Goal: Information Seeking & Learning: Learn about a topic

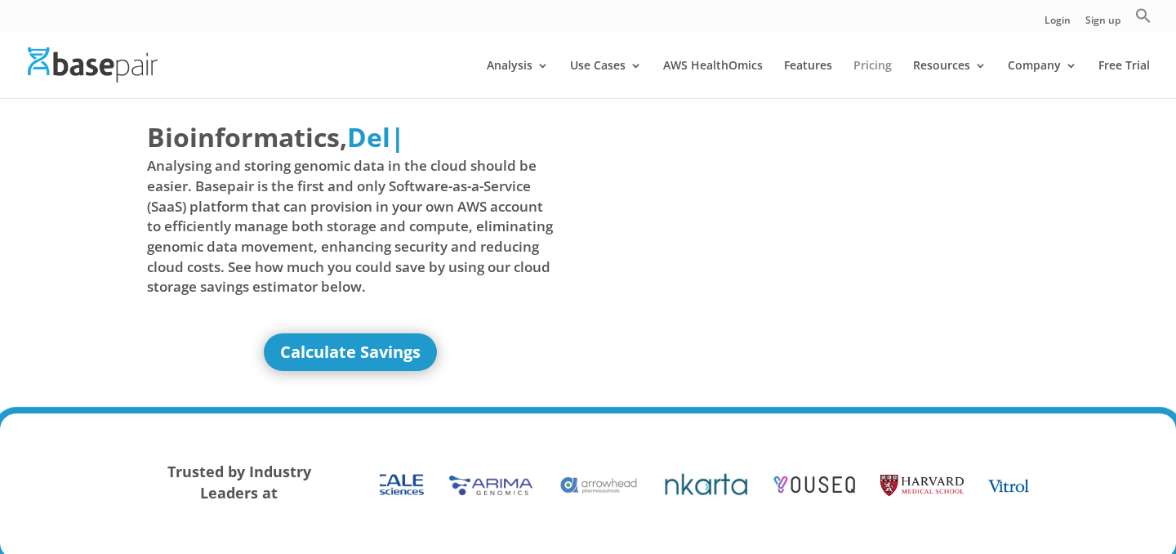
click at [870, 71] on link "Pricing" at bounding box center [872, 79] width 38 height 38
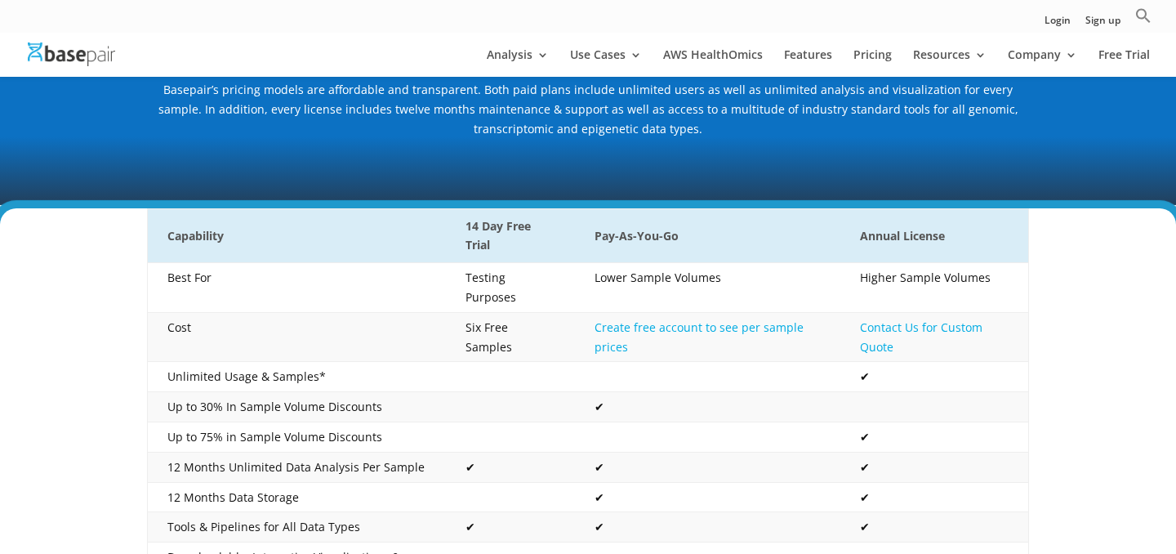
scroll to position [238, 0]
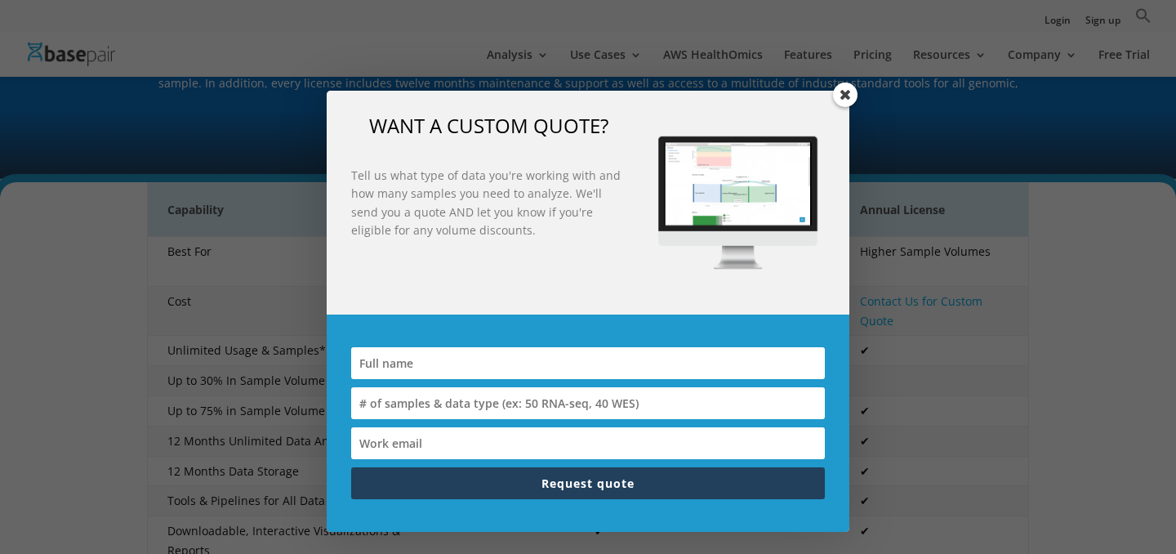
click at [852, 91] on span at bounding box center [845, 94] width 24 height 24
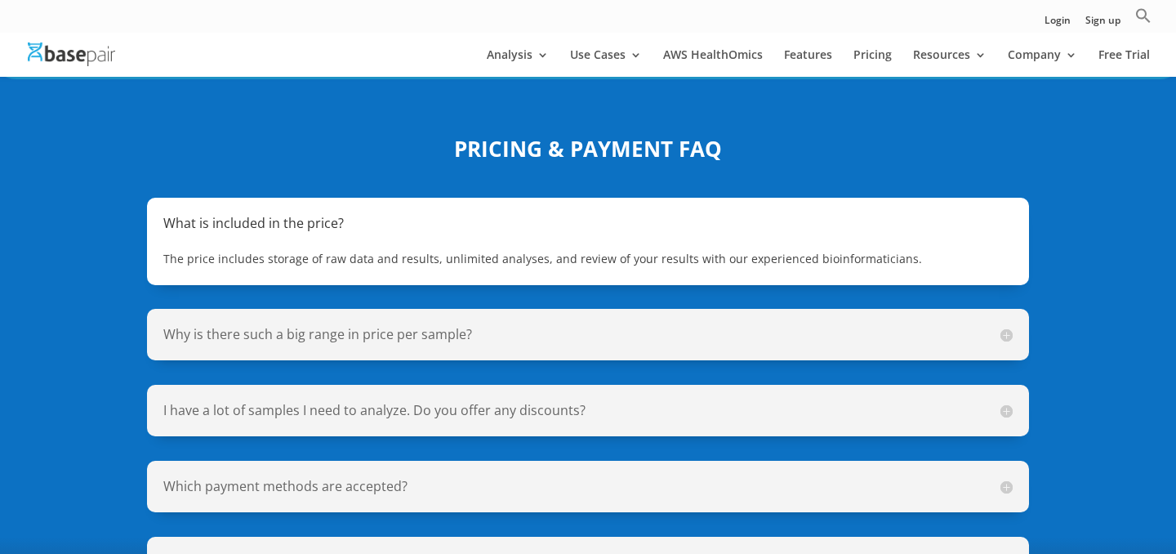
scroll to position [1159, 0]
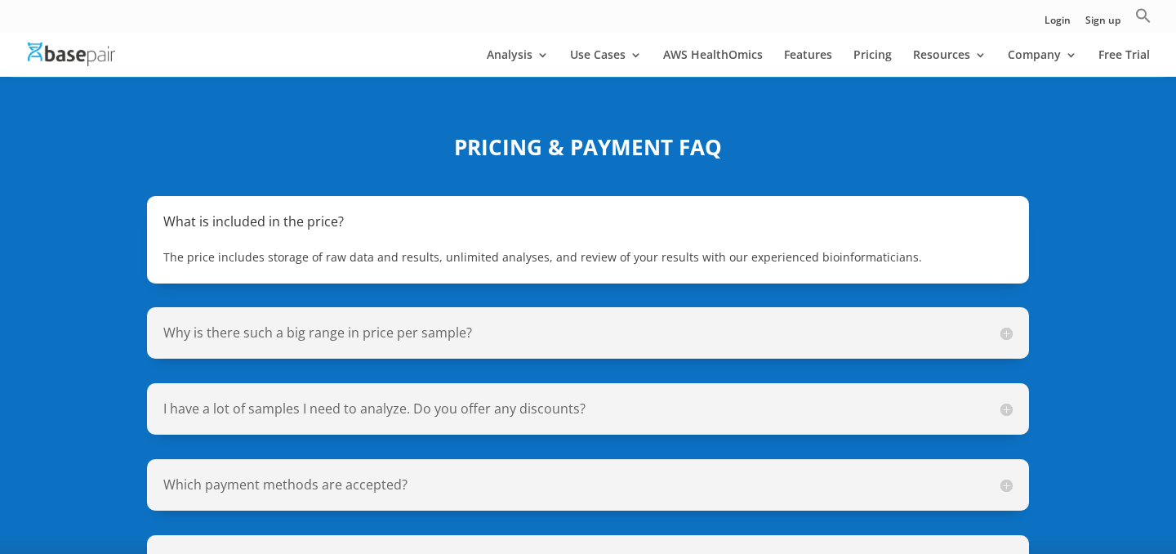
click at [509, 249] on span "The price includes storage of raw data and results, unlimited analyses, and rev…" at bounding box center [542, 257] width 758 height 16
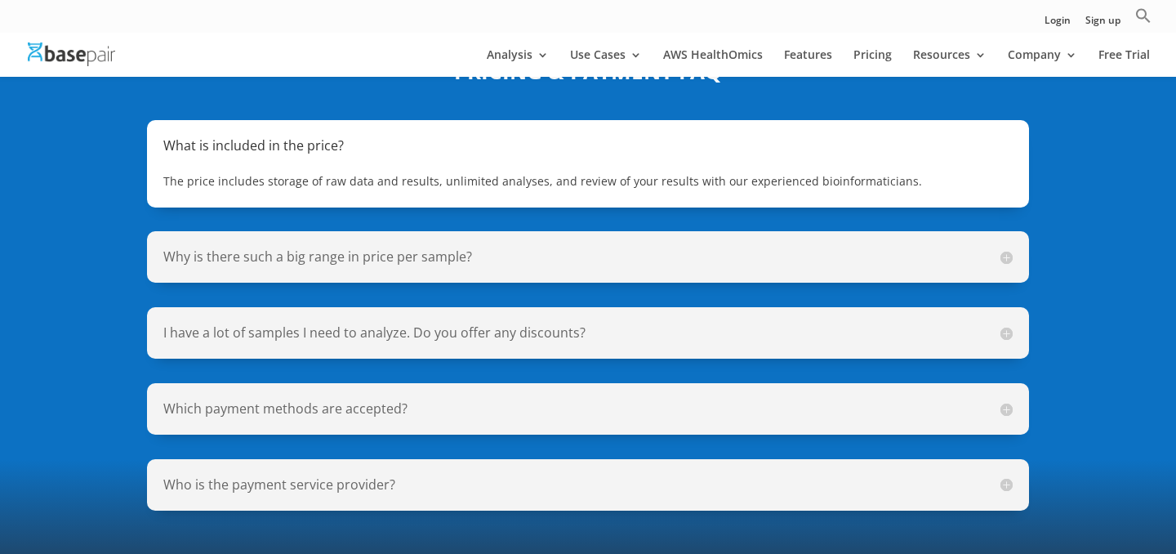
scroll to position [1236, 0]
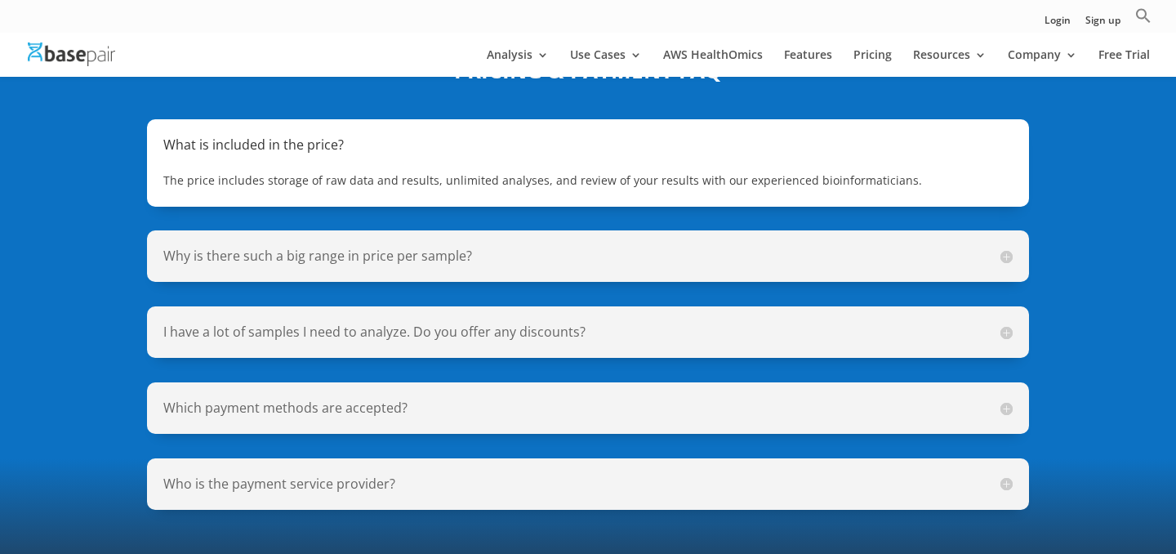
click at [452, 247] on h5 "Why is there such a big range in price per sample?" at bounding box center [587, 256] width 849 height 19
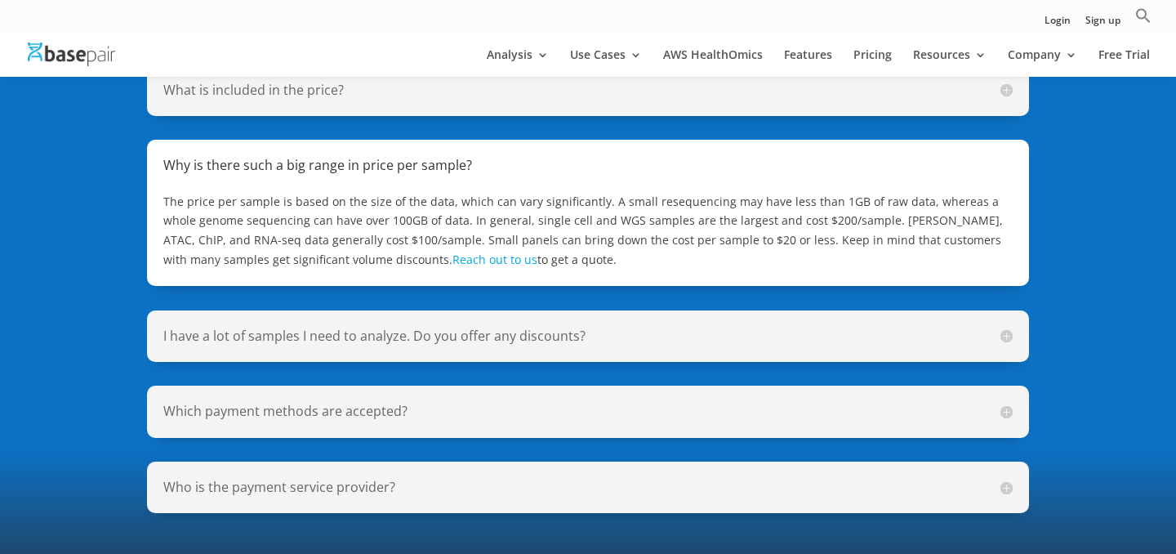
scroll to position [1331, 0]
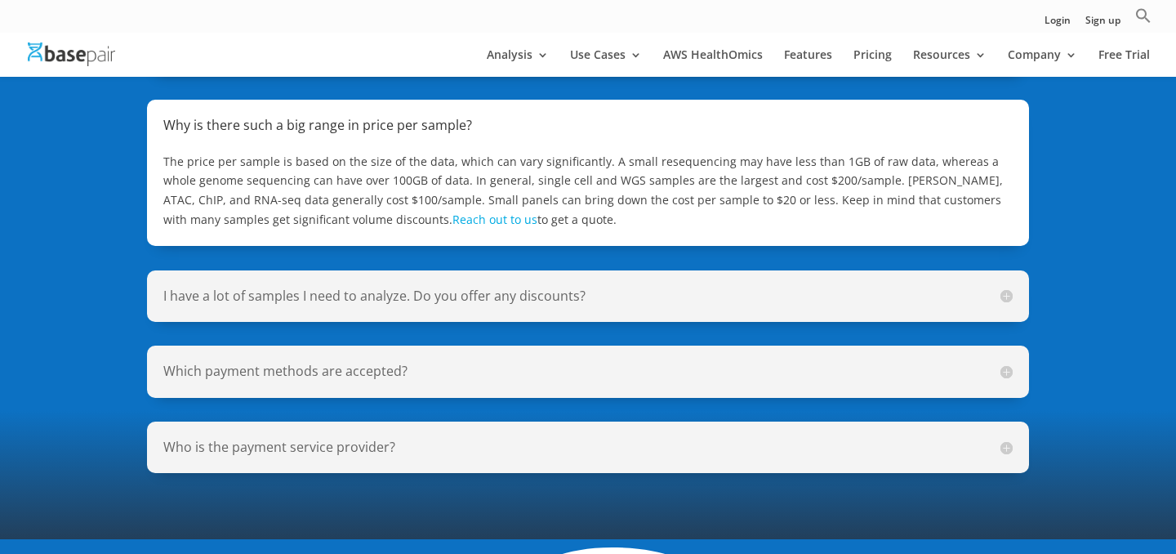
click at [610, 287] on h5 "I have a lot of samples I need to analyze. Do you offer any discounts?" at bounding box center [587, 296] width 849 height 19
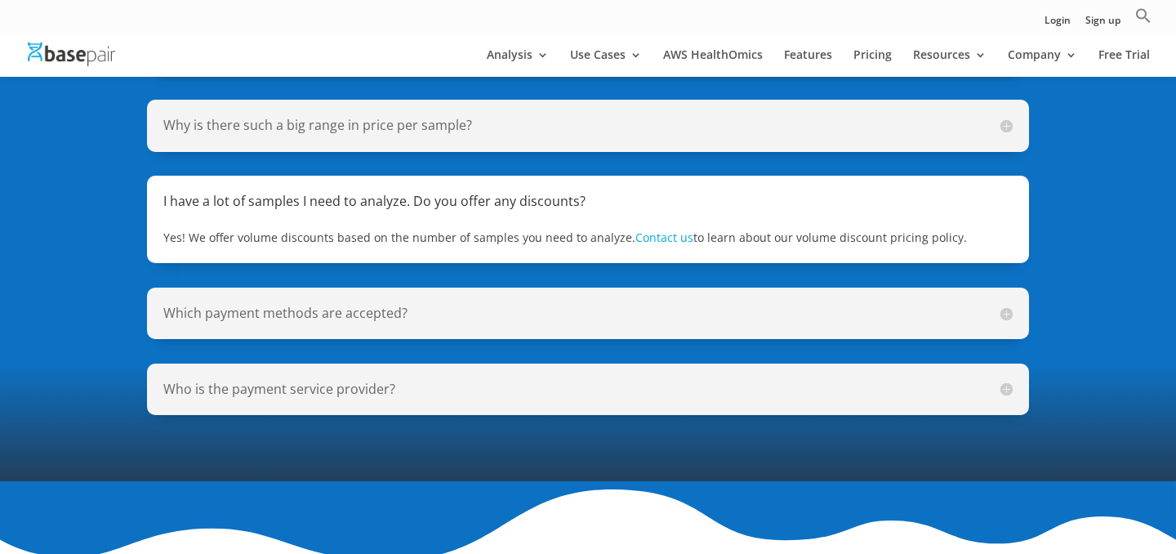
scroll to position [1348, 0]
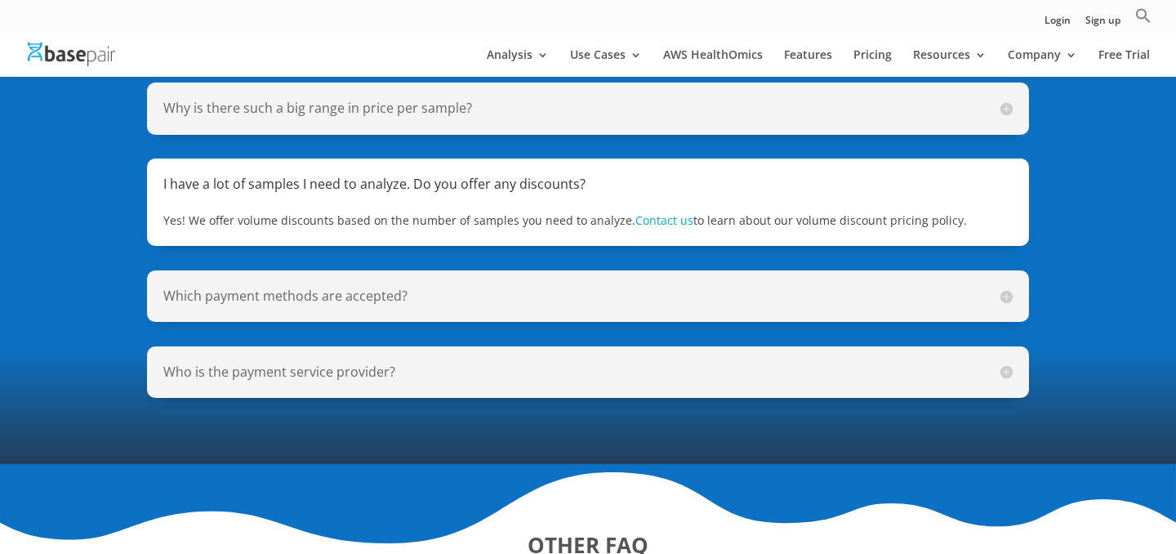
click at [604, 270] on div "Which payment methods are accepted? We accept PO, credit card, check, and bank …" at bounding box center [588, 295] width 882 height 51
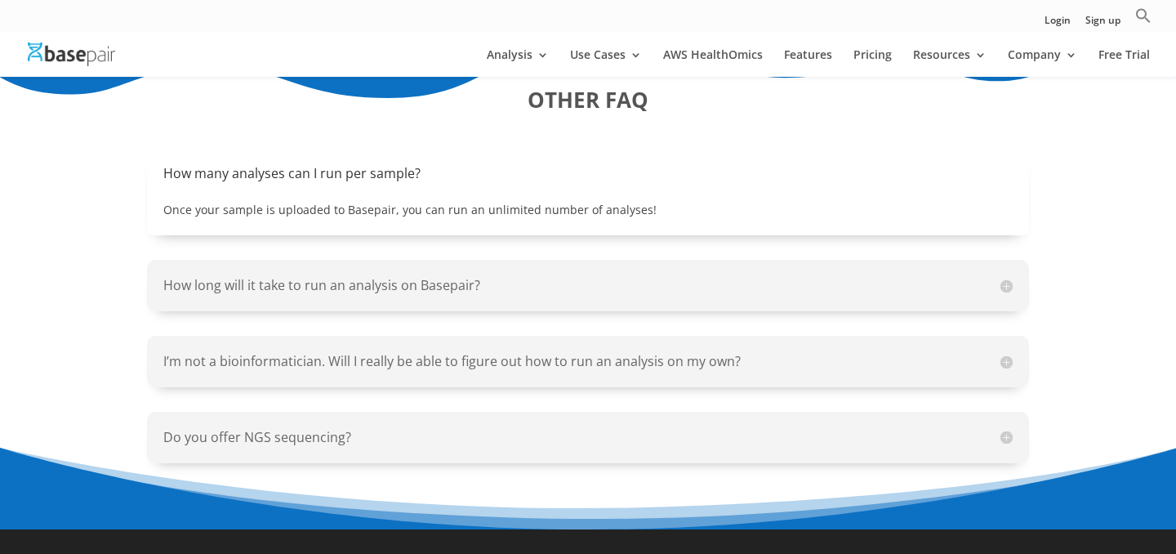
scroll to position [1798, 0]
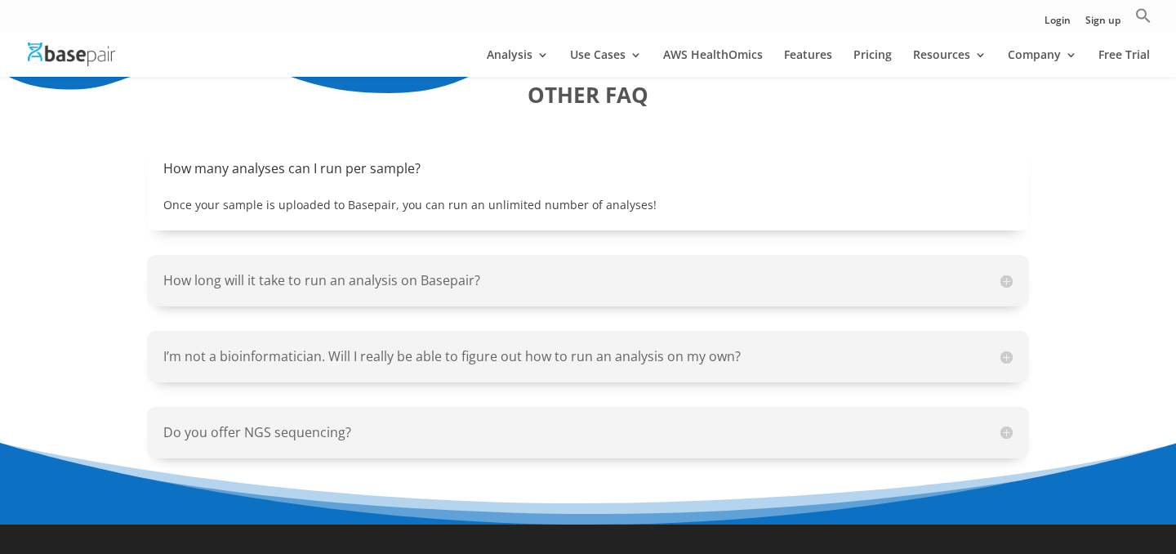
click at [448, 197] on span "Once your sample is uploaded to Basepair, you can run an unlimited number of an…" at bounding box center [409, 205] width 493 height 16
click at [466, 271] on h5 "How long will it take to run an analysis on Basepair?" at bounding box center [587, 280] width 849 height 19
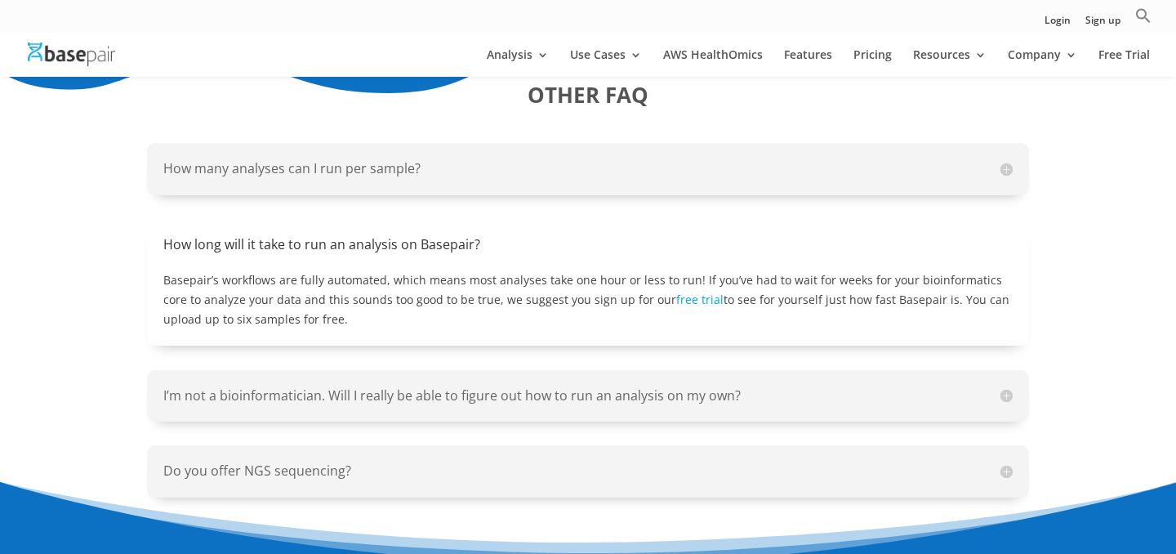
scroll to position [2235, 0]
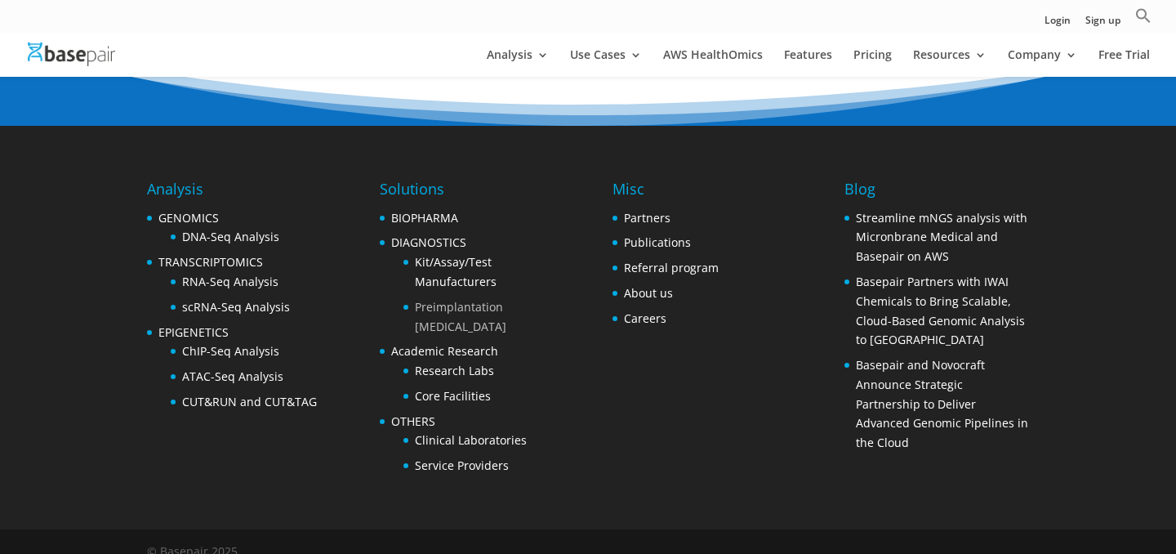
click at [456, 299] on link "Preimplantation [MEDICAL_DATA]" at bounding box center [460, 316] width 91 height 35
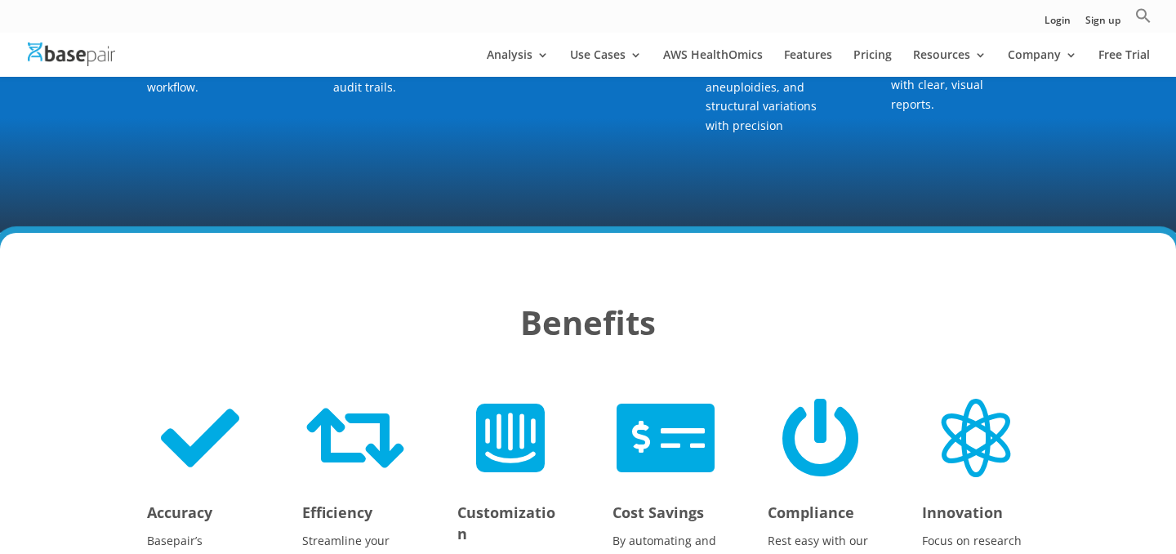
scroll to position [1534, 0]
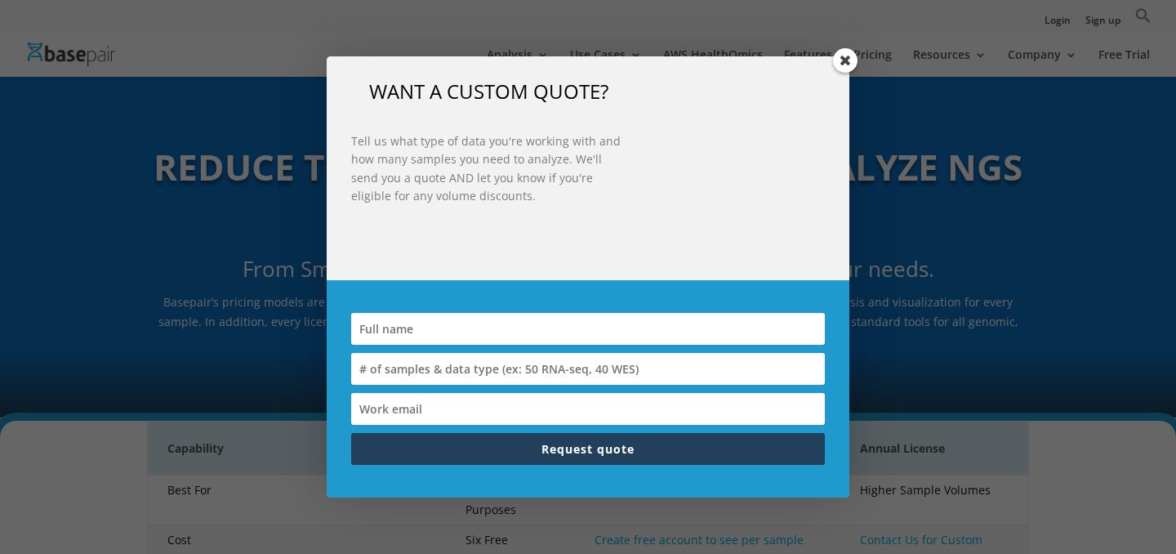
scroll to position [2216, 0]
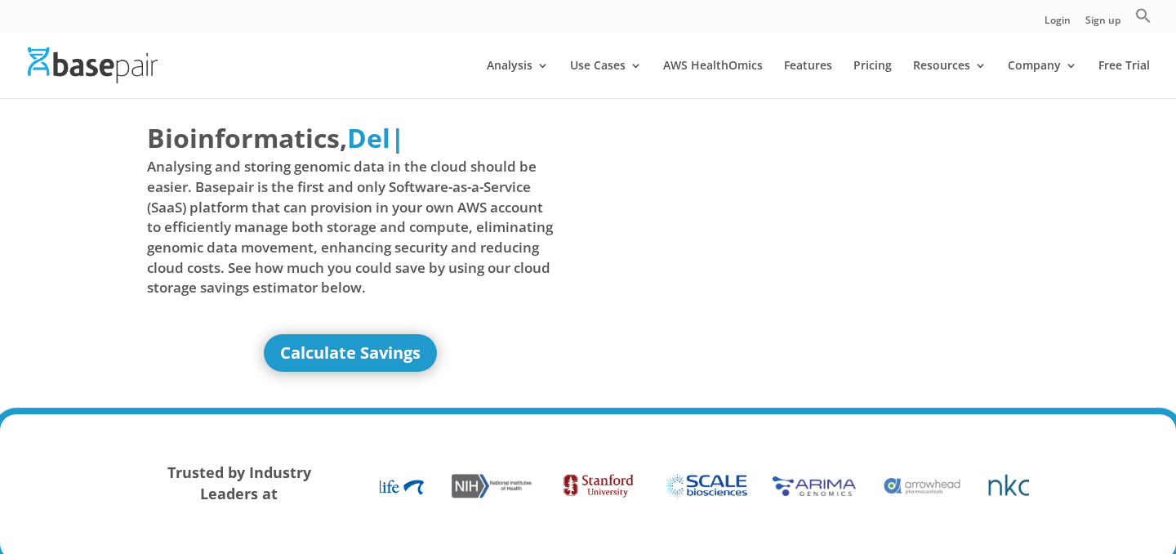
scroll to position [1, 0]
